Goal: Task Accomplishment & Management: Manage account settings

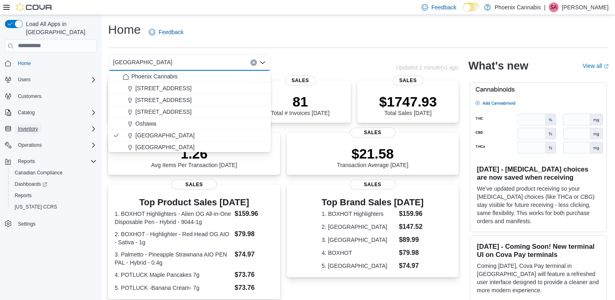
click at [33, 126] on span "Inventory" at bounding box center [28, 129] width 20 height 7
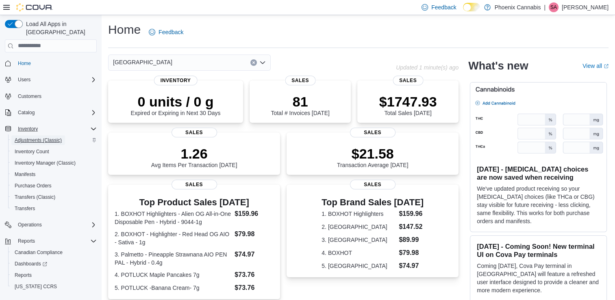
click at [37, 137] on span "Adjustments (Classic)" at bounding box center [38, 140] width 47 height 7
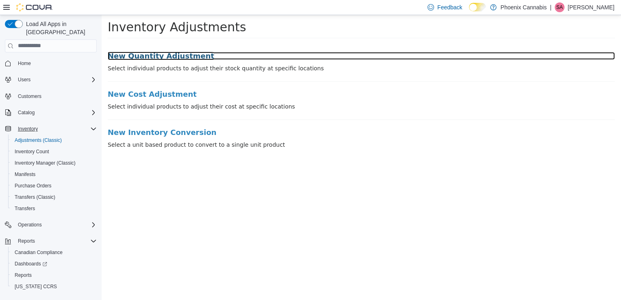
click at [184, 56] on h3 "New Quantity Adjustment" at bounding box center [361, 56] width 507 height 8
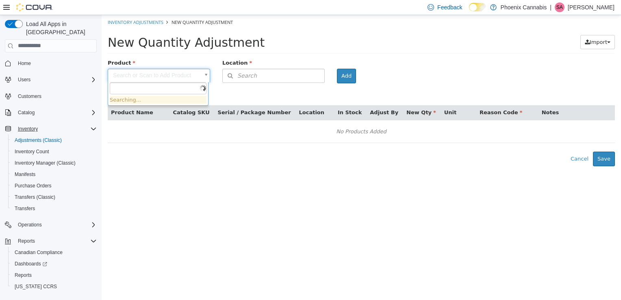
click at [183, 74] on body "× Inventory Adjustments New Quantity Adjustment New Quantity Adjustment Import …" at bounding box center [361, 90] width 519 height 151
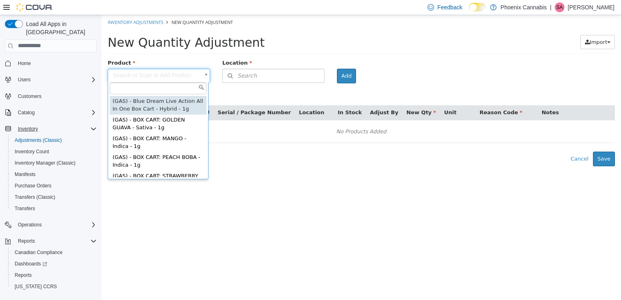
click at [181, 89] on input "text" at bounding box center [158, 88] width 97 height 12
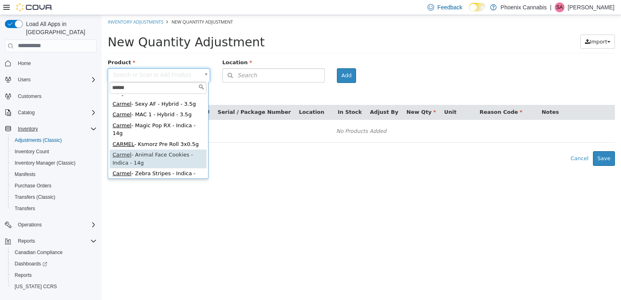
scroll to position [158, 0]
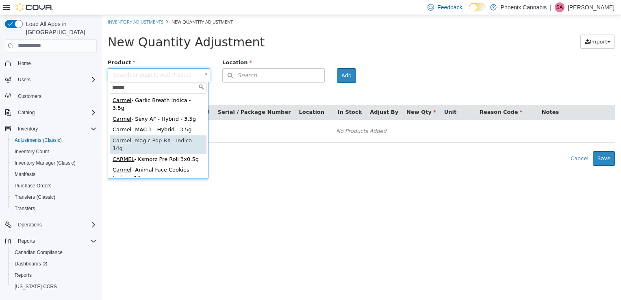
click at [161, 81] on input "******" at bounding box center [158, 87] width 97 height 12
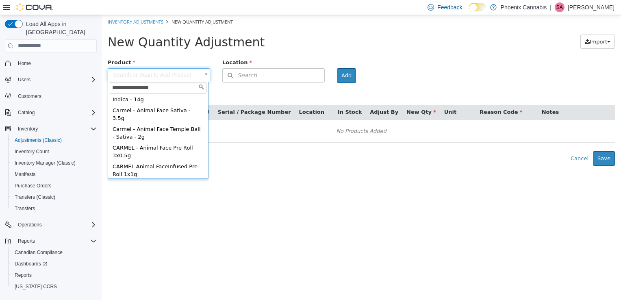
scroll to position [41, 0]
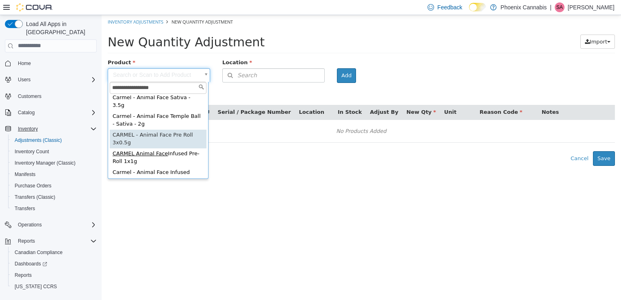
type input "**********"
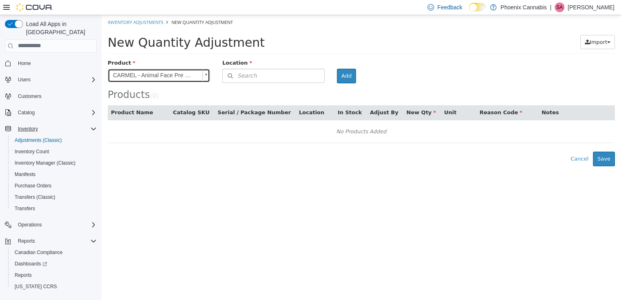
scroll to position [0, 0]
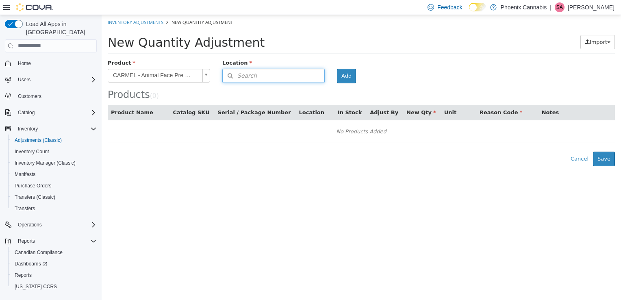
click at [315, 76] on button "Search" at bounding box center [273, 75] width 102 height 14
click at [319, 103] on span "or browse" at bounding box center [304, 100] width 40 height 14
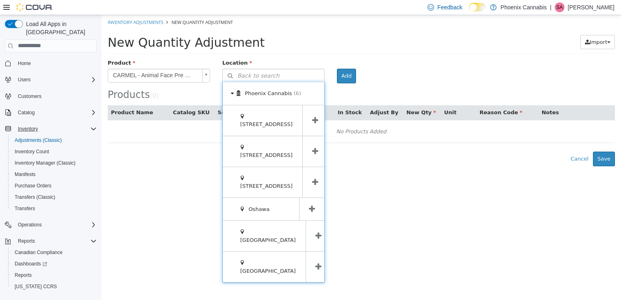
click at [315, 232] on icon at bounding box center [318, 236] width 6 height 8
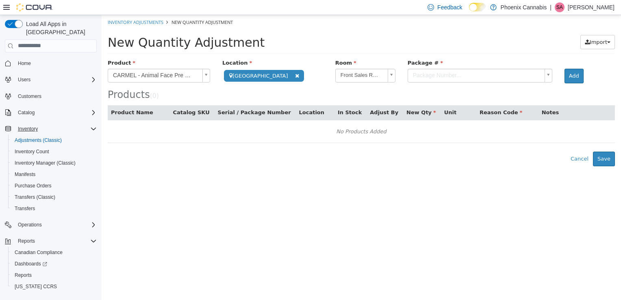
click at [482, 74] on body "**********" at bounding box center [361, 90] width 519 height 151
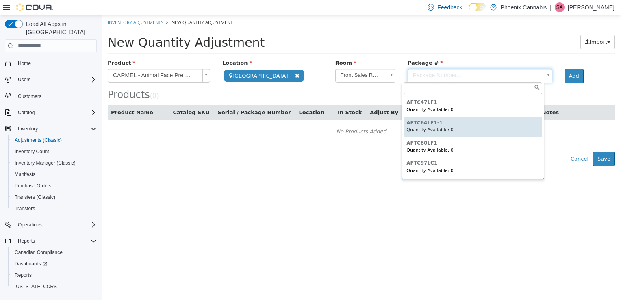
scroll to position [7, 0]
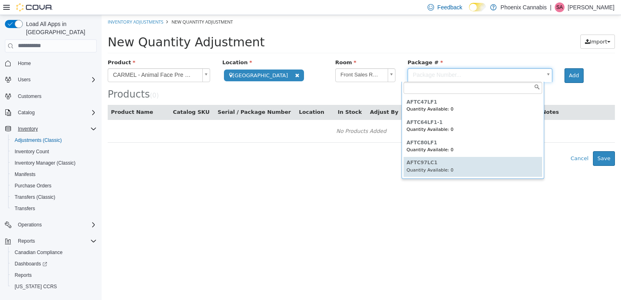
type input "*********"
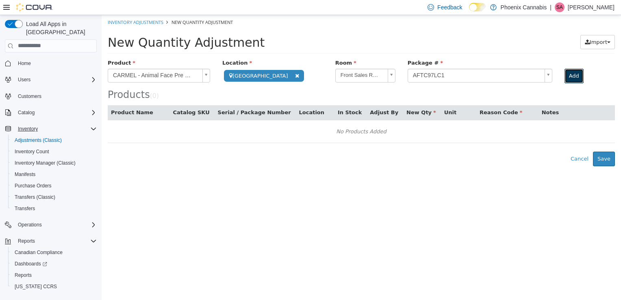
click at [573, 74] on button "Add" at bounding box center [573, 75] width 19 height 15
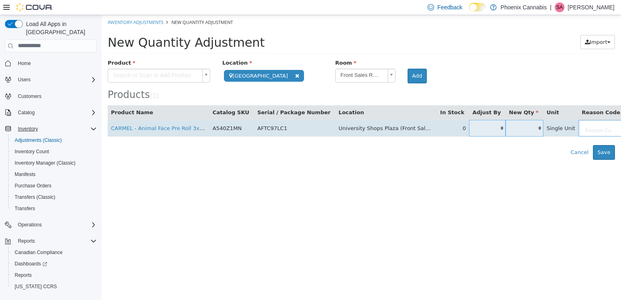
click at [505, 130] on input "*" at bounding box center [524, 128] width 38 height 6
type input "*"
type input "**"
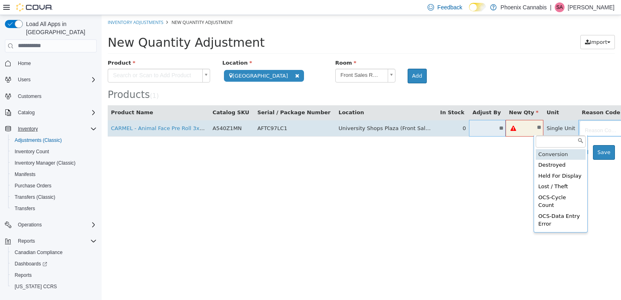
click at [574, 125] on body "**********" at bounding box center [361, 87] width 519 height 145
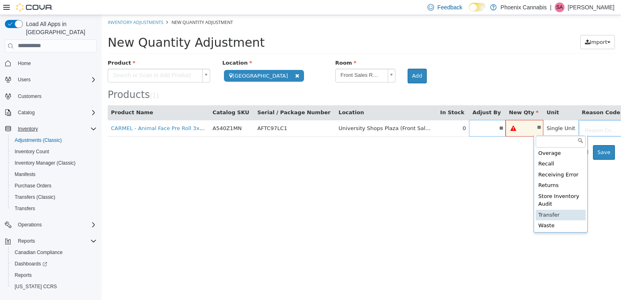
scroll to position [208, 0]
type input "**********"
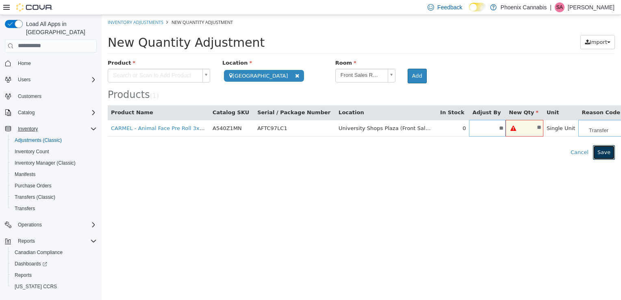
click at [610, 151] on button "Save" at bounding box center [604, 152] width 22 height 15
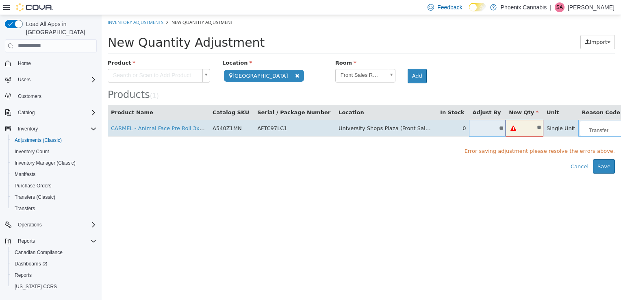
click at [505, 130] on div "**" at bounding box center [524, 128] width 38 height 11
click at [521, 126] on input "**" at bounding box center [532, 127] width 22 height 6
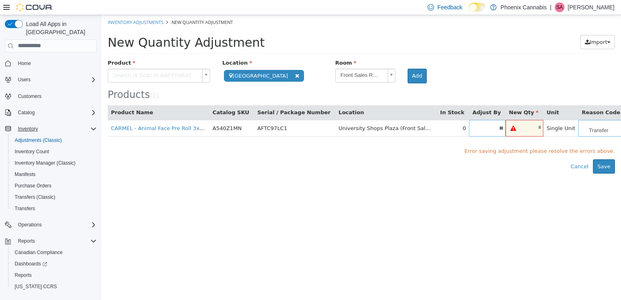
type input "*"
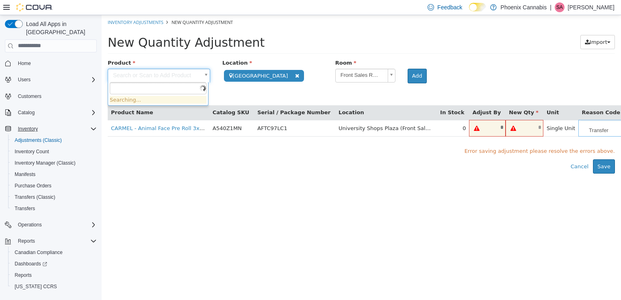
click at [182, 75] on body "**********" at bounding box center [361, 94] width 519 height 158
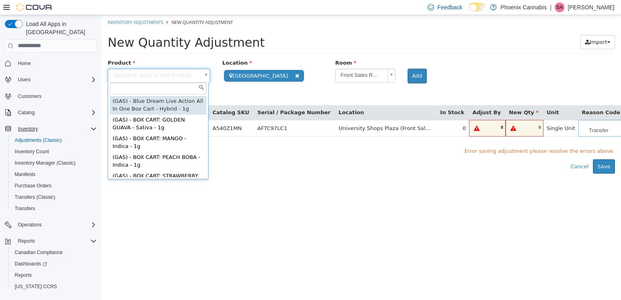
click at [172, 86] on input "text" at bounding box center [158, 88] width 97 height 12
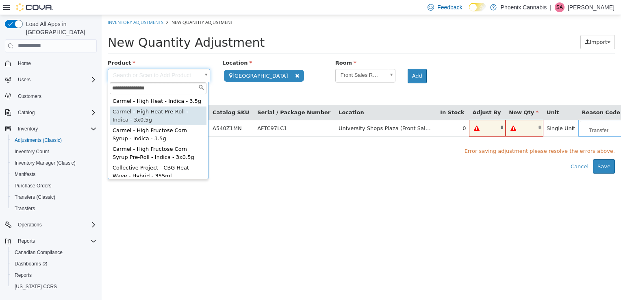
type input "**********"
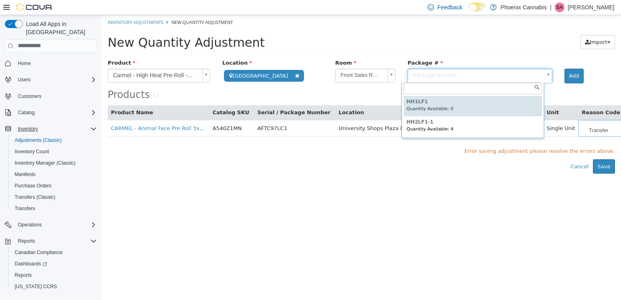
click at [445, 75] on body "**********" at bounding box center [361, 94] width 519 height 158
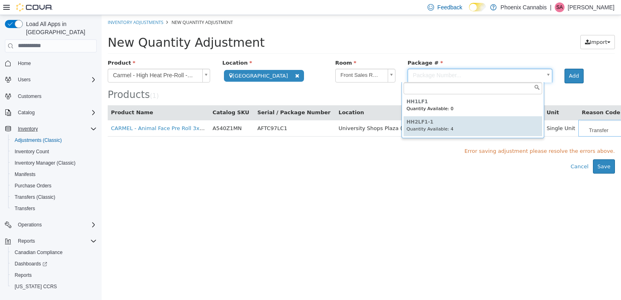
scroll to position [7, 0]
type input "********"
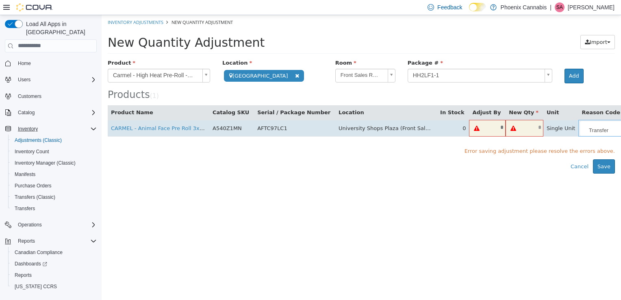
click at [521, 126] on input "text" at bounding box center [532, 127] width 22 height 6
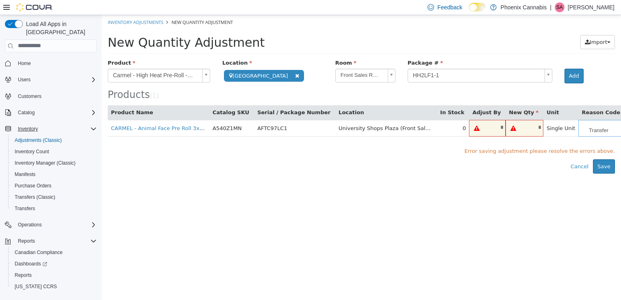
type input "*"
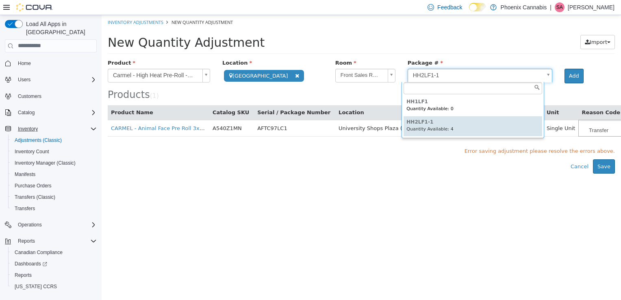
click at [486, 72] on body "**********" at bounding box center [361, 94] width 519 height 158
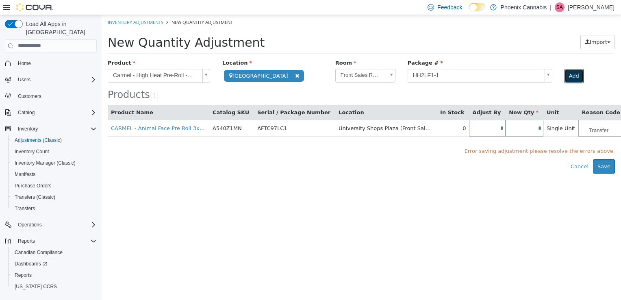
click at [575, 74] on button "Add" at bounding box center [573, 75] width 19 height 15
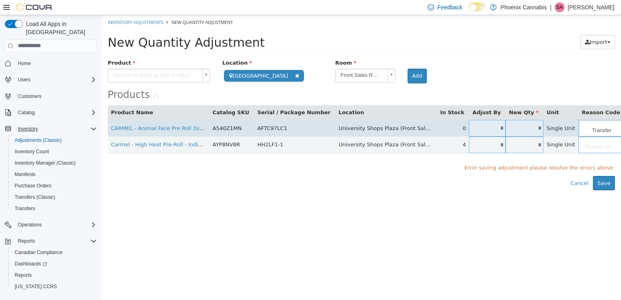
click at [505, 129] on input "*" at bounding box center [524, 128] width 38 height 6
type input "*"
click at [484, 129] on input "*" at bounding box center [494, 127] width 21 height 6
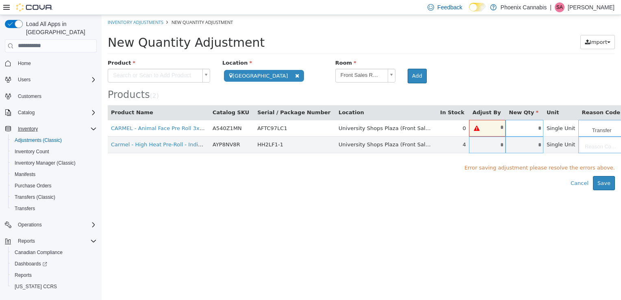
click at [571, 142] on body "**********" at bounding box center [361, 102] width 519 height 175
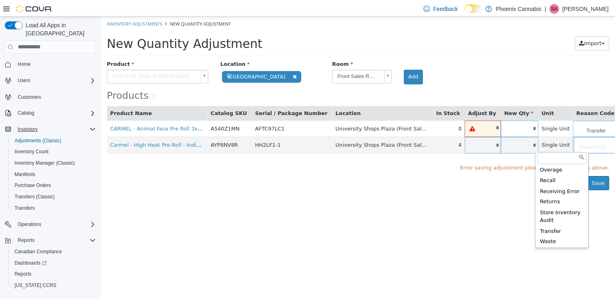
scroll to position [208, 0]
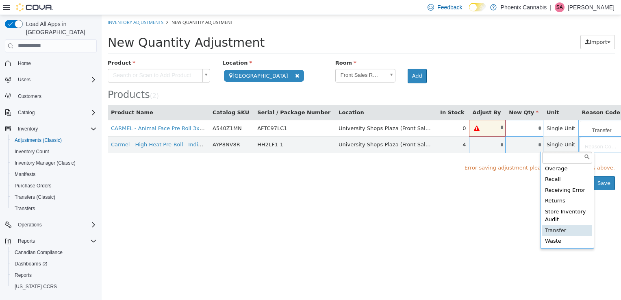
type input "**********"
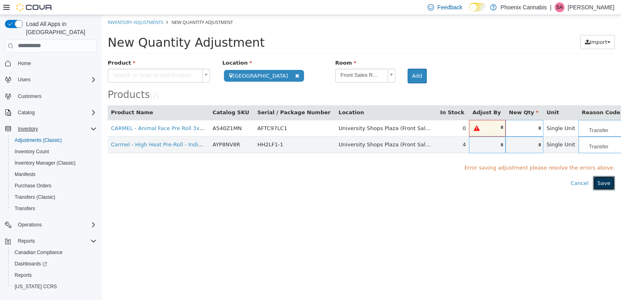
click at [600, 180] on button "Save" at bounding box center [604, 183] width 22 height 15
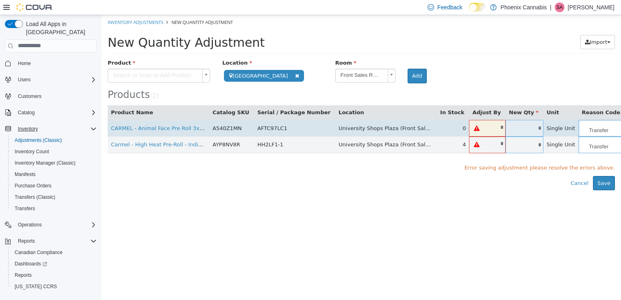
click at [484, 129] on input "*" at bounding box center [494, 127] width 21 height 6
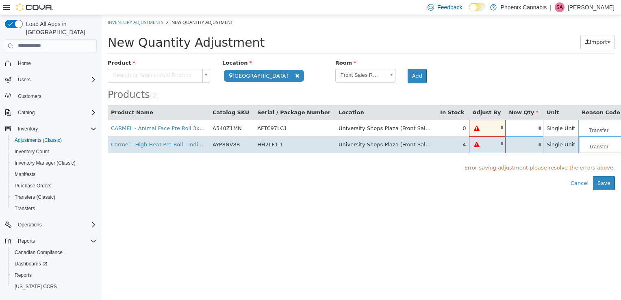
type input "*"
click at [484, 143] on input "*" at bounding box center [494, 143] width 21 height 6
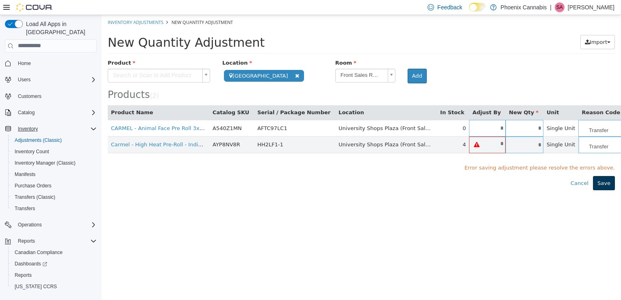
type input "*"
click at [605, 180] on button "Save" at bounding box center [604, 183] width 22 height 15
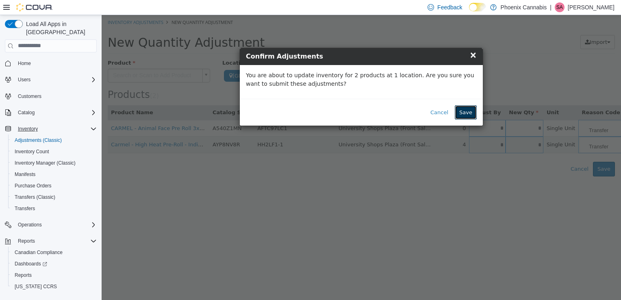
click at [470, 111] on button "Save" at bounding box center [466, 112] width 22 height 15
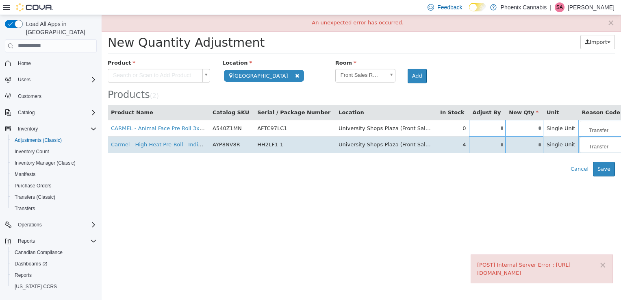
click at [505, 144] on input "*" at bounding box center [524, 144] width 38 height 6
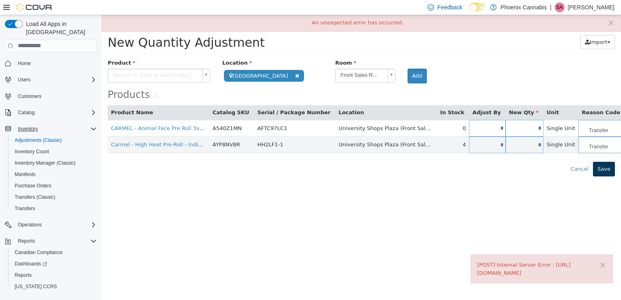
type input "*"
click at [607, 167] on button "Save" at bounding box center [604, 168] width 22 height 15
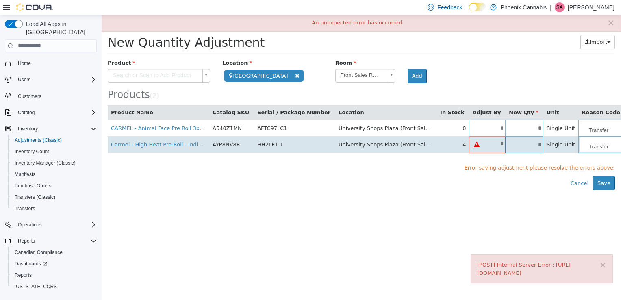
click at [484, 143] on input "*" at bounding box center [494, 143] width 21 height 6
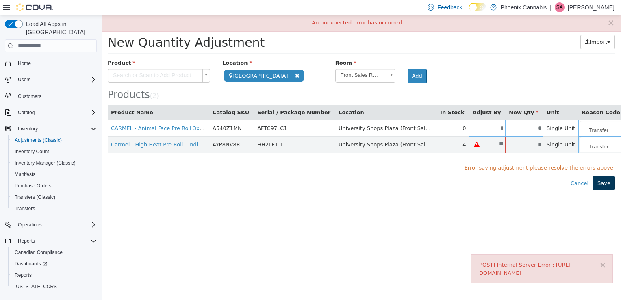
type input "**"
click at [607, 186] on button "Save" at bounding box center [604, 183] width 22 height 15
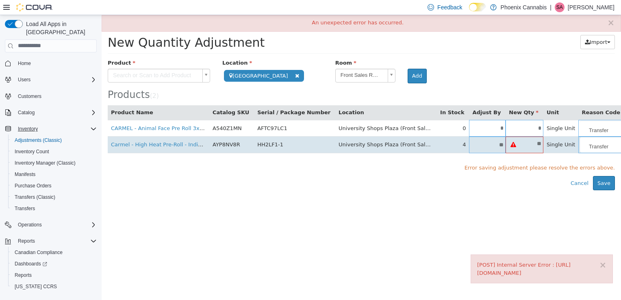
click at [521, 142] on input "**" at bounding box center [532, 143] width 22 height 6
type input "*"
click at [471, 142] on input "*" at bounding box center [487, 144] width 37 height 6
type input "*"
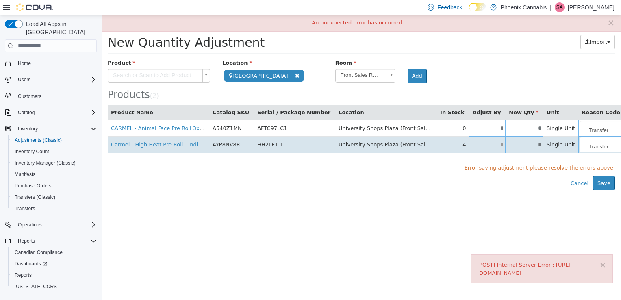
type input "*"
click at [505, 142] on input "*" at bounding box center [524, 144] width 38 height 6
click at [484, 144] on input "text" at bounding box center [494, 143] width 21 height 6
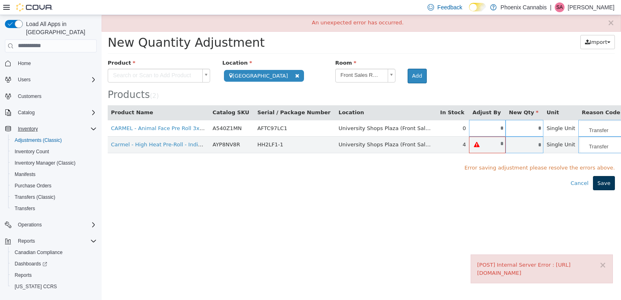
type input "*"
click at [607, 178] on button "Save" at bounding box center [604, 183] width 22 height 15
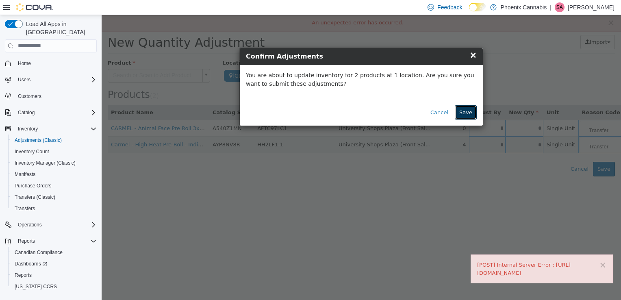
click at [463, 111] on button "Save" at bounding box center [466, 112] width 22 height 15
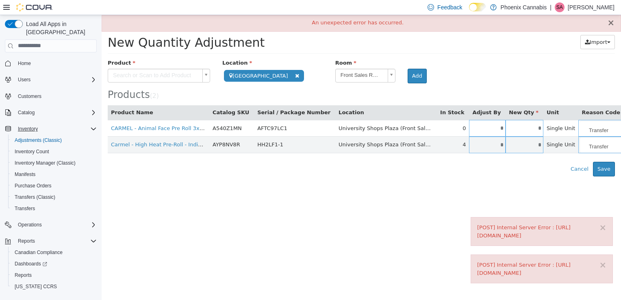
click at [611, 21] on button "×" at bounding box center [610, 22] width 7 height 9
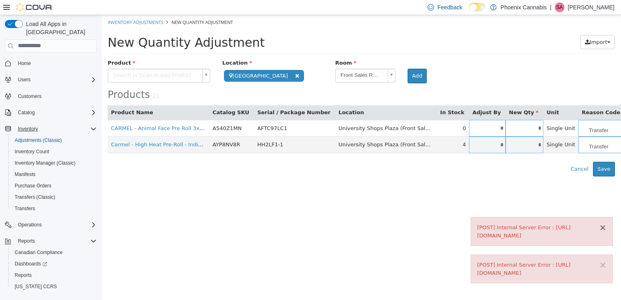
click at [605, 226] on button "×" at bounding box center [602, 227] width 7 height 9
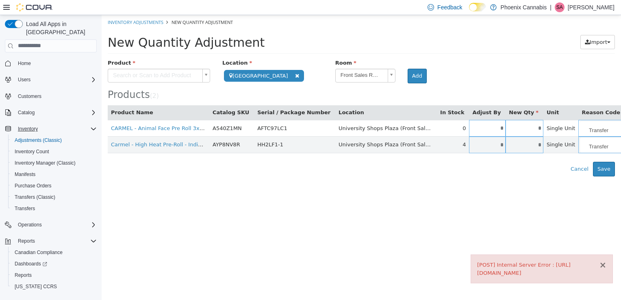
click at [603, 265] on button "×" at bounding box center [602, 264] width 7 height 9
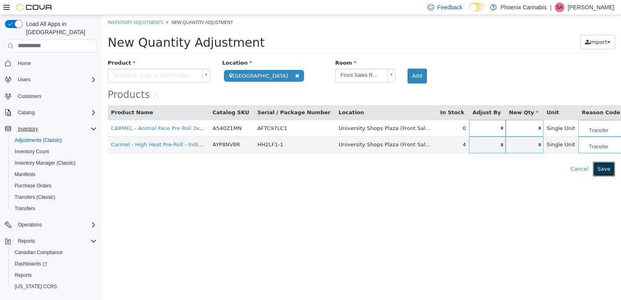
click at [607, 168] on button "Save" at bounding box center [604, 168] width 22 height 15
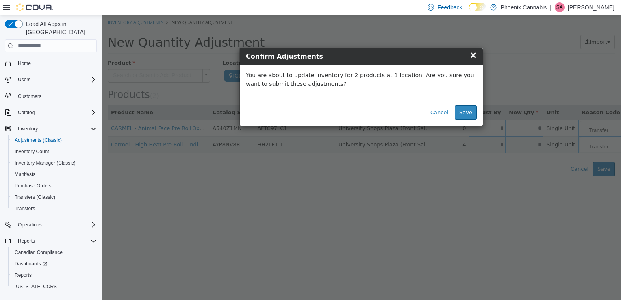
click at [473, 56] on span "×" at bounding box center [472, 55] width 7 height 10
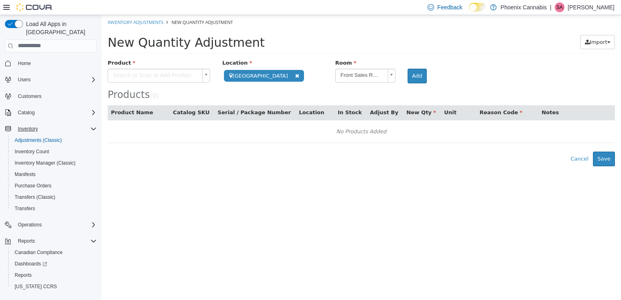
click at [164, 71] on body "**********" at bounding box center [361, 90] width 519 height 151
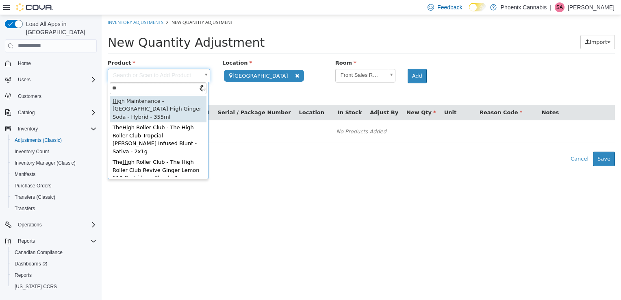
type input "*"
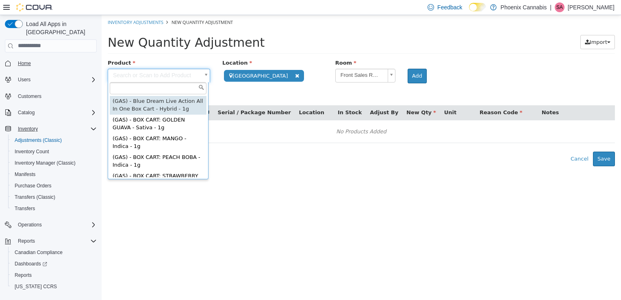
click at [28, 60] on span "Home" at bounding box center [24, 63] width 13 height 7
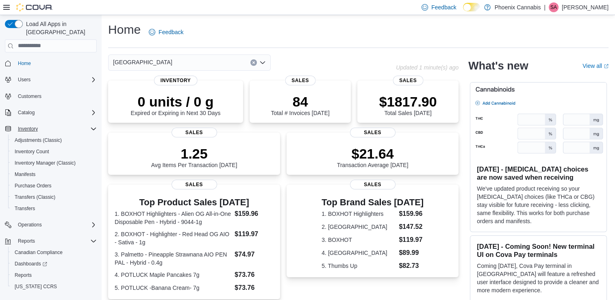
click at [239, 64] on div "[GEOGRAPHIC_DATA]" at bounding box center [189, 62] width 163 height 16
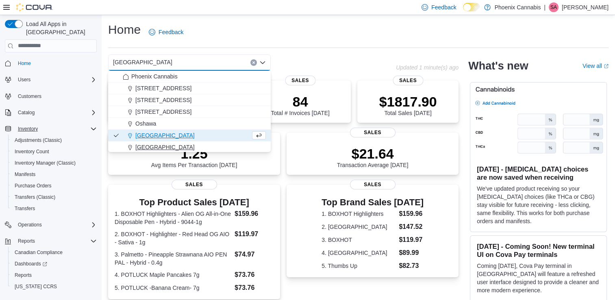
click at [189, 143] on div "[GEOGRAPHIC_DATA]" at bounding box center [194, 147] width 143 height 8
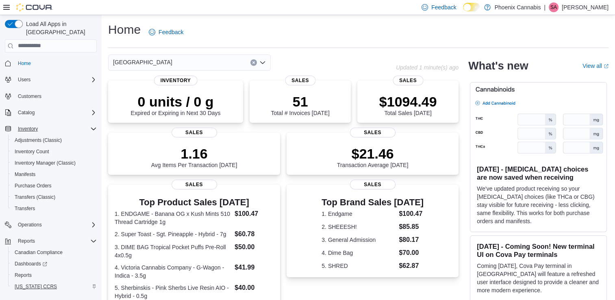
scroll to position [9, 0]
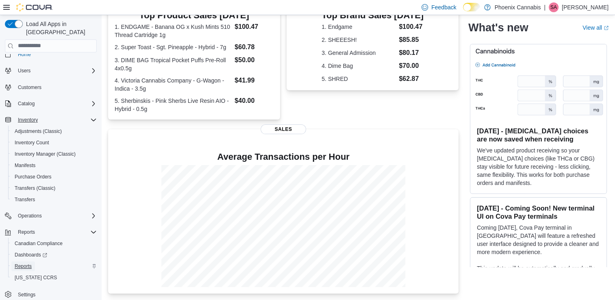
click at [17, 263] on span "Reports" at bounding box center [23, 266] width 17 height 7
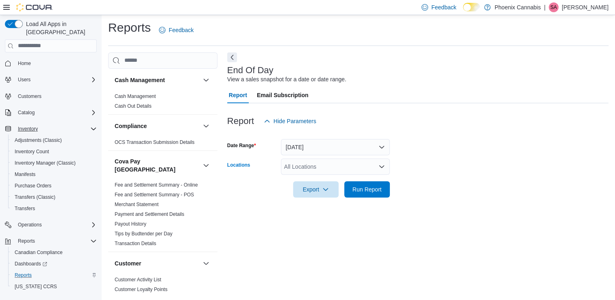
click at [336, 170] on div "All Locations" at bounding box center [335, 166] width 109 height 16
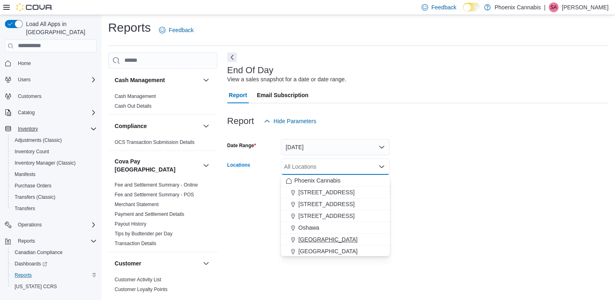
click at [319, 241] on span "[GEOGRAPHIC_DATA]" at bounding box center [327, 239] width 59 height 8
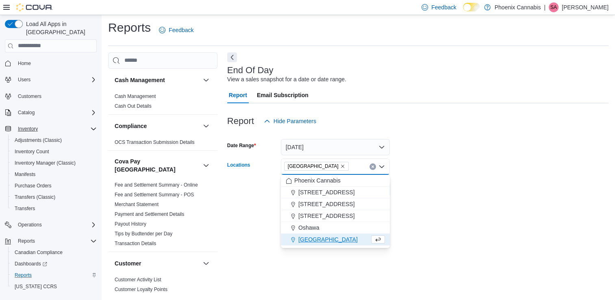
click at [315, 245] on button "[GEOGRAPHIC_DATA]" at bounding box center [335, 240] width 109 height 12
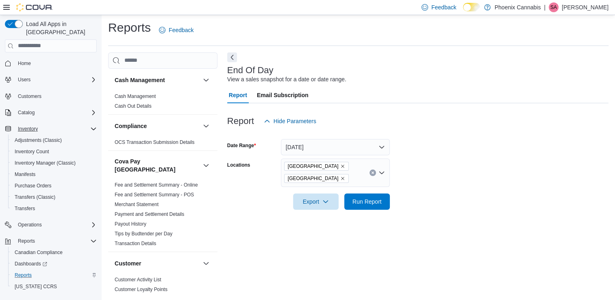
click at [438, 221] on div "End Of Day View a sales snapshot for a date or date range. Report Email Subscri…" at bounding box center [417, 172] width 381 height 241
click at [370, 198] on span "Run Report" at bounding box center [366, 201] width 29 height 8
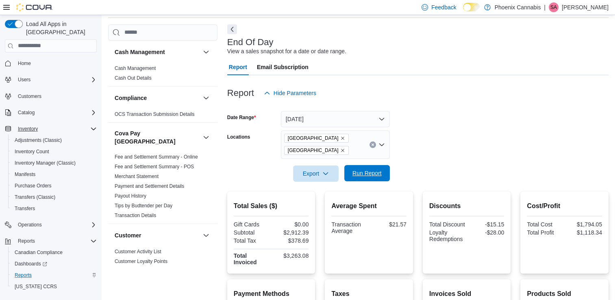
scroll to position [83, 0]
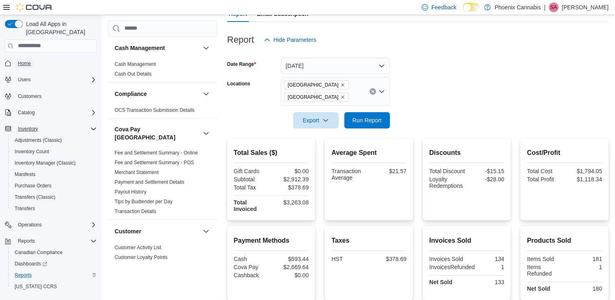
click at [24, 60] on span "Home" at bounding box center [24, 63] width 13 height 7
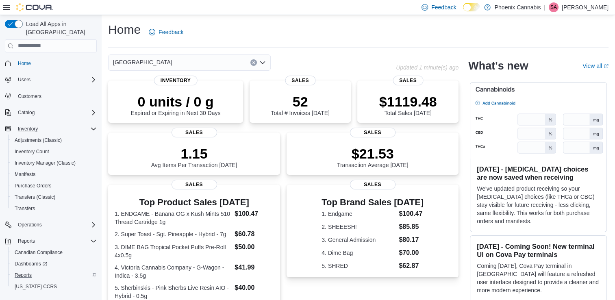
click at [252, 62] on icon "Clear input" at bounding box center [253, 62] width 3 height 3
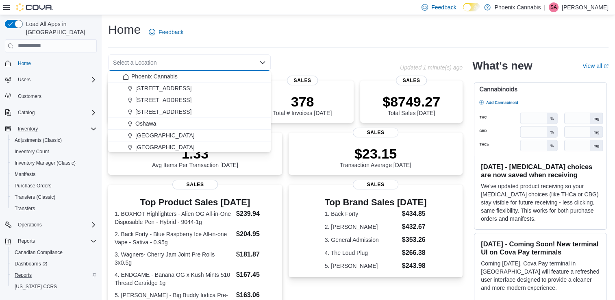
click at [171, 77] on span "Phoenix Cannabis" at bounding box center [154, 76] width 46 height 8
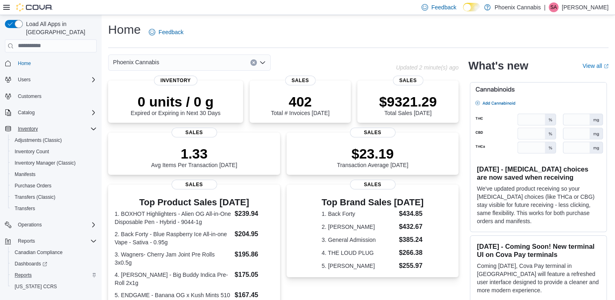
click at [244, 33] on div "Home Feedback" at bounding box center [358, 32] width 500 height 21
click at [203, 59] on div "Phoenix Cannabis" at bounding box center [189, 62] width 163 height 16
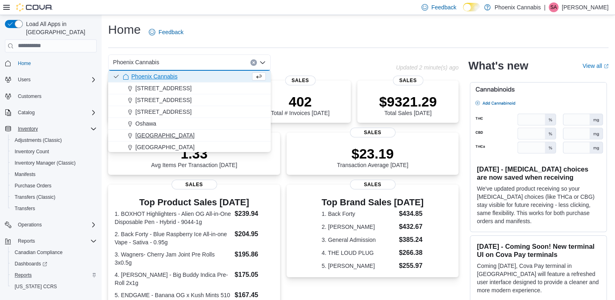
click at [163, 134] on span "[GEOGRAPHIC_DATA]" at bounding box center [164, 135] width 59 height 8
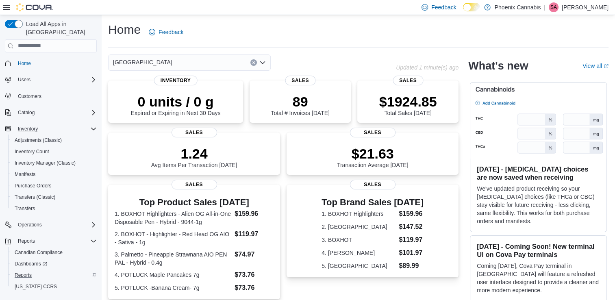
click at [213, 61] on div "University Shops Plaza Combo box. Selected. [GEOGRAPHIC_DATA]. Press Backspace …" at bounding box center [189, 62] width 163 height 16
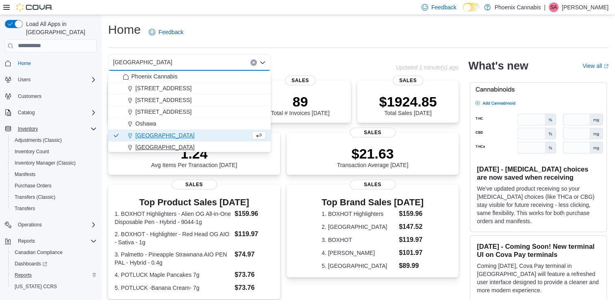
click at [169, 147] on div "[GEOGRAPHIC_DATA]" at bounding box center [194, 147] width 143 height 8
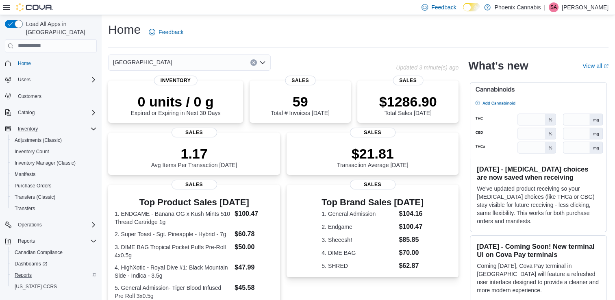
click at [252, 63] on icon "Clear input" at bounding box center [253, 62] width 3 height 3
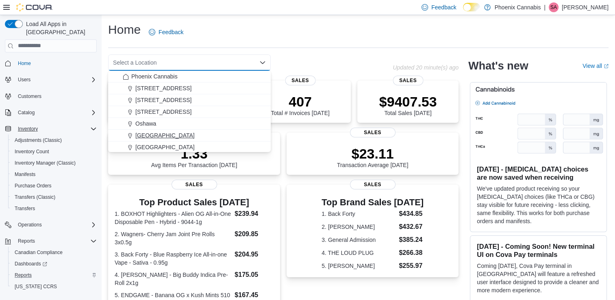
click at [171, 138] on span "[GEOGRAPHIC_DATA]" at bounding box center [164, 135] width 59 height 8
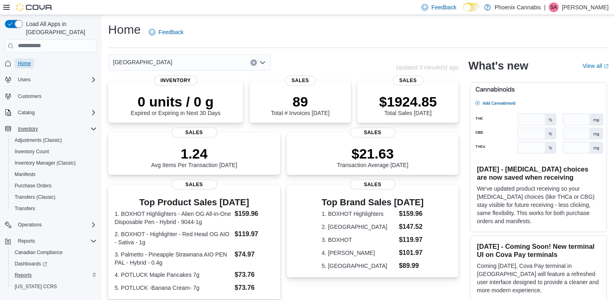
click at [28, 60] on span "Home" at bounding box center [24, 63] width 13 height 7
click at [19, 60] on span "Home" at bounding box center [24, 63] width 13 height 7
click at [41, 124] on div "Inventory" at bounding box center [56, 129] width 82 height 10
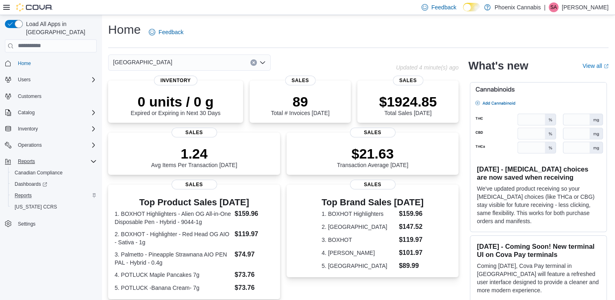
click at [91, 160] on icon "Complex example" at bounding box center [93, 161] width 5 height 2
click at [32, 59] on link "Home" at bounding box center [25, 64] width 20 height 10
